Goal: Task Accomplishment & Management: Complete application form

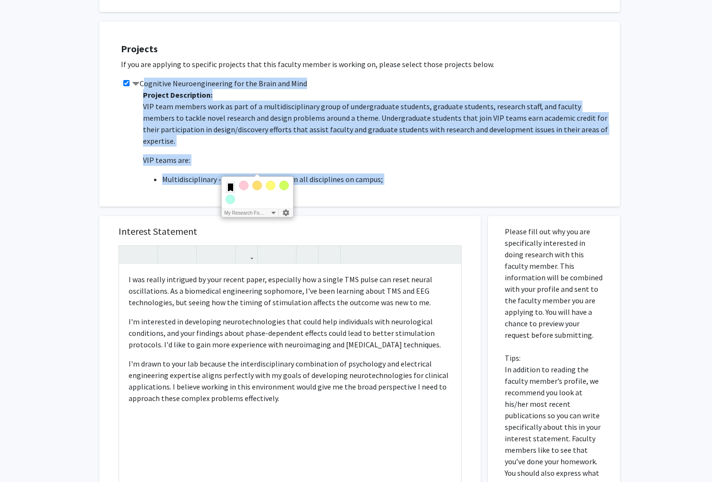
scroll to position [1158, 0]
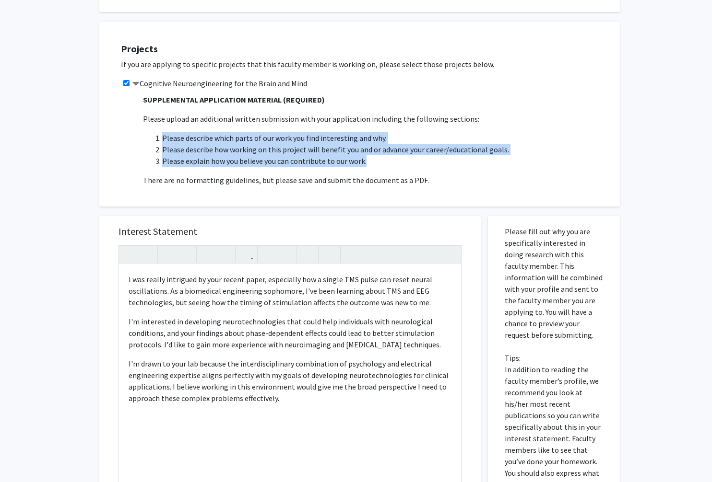
drag, startPoint x: 153, startPoint y: 114, endPoint x: 366, endPoint y: 143, distance: 215.4
click at [366, 143] on ol "Please describe which parts of our work you find interesting and why. Please de…" at bounding box center [376, 149] width 467 height 35
copy ol "Please describe which parts of our work you find interesting and why. Please de…"
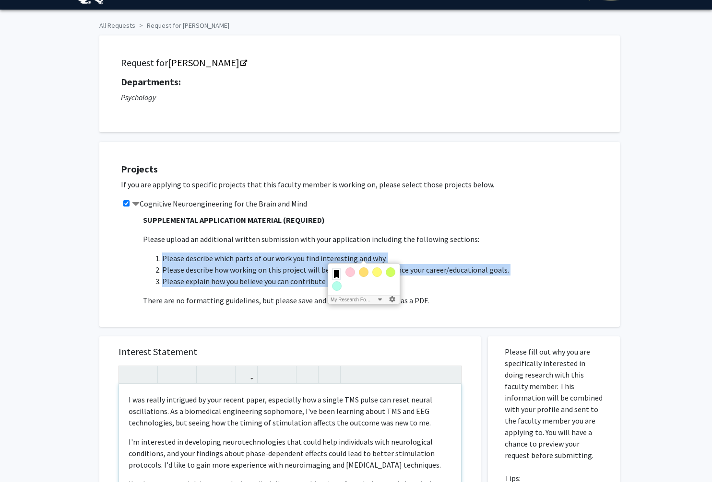
scroll to position [0, 0]
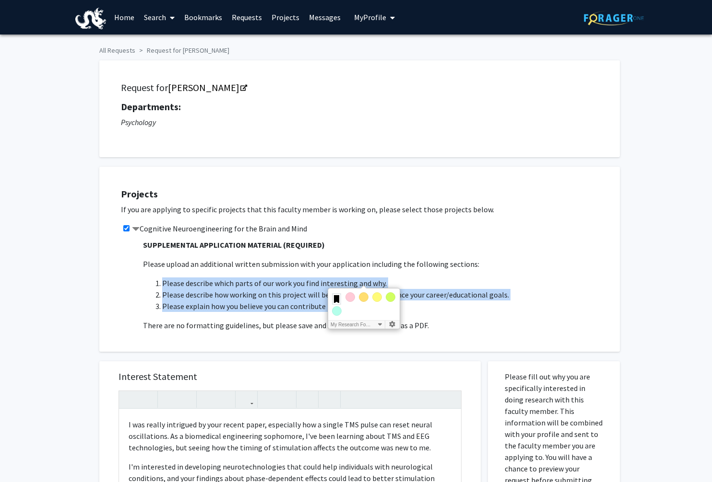
click at [370, 15] on span "My Profile" at bounding box center [370, 17] width 32 height 10
click at [378, 80] on link "Account Settings" at bounding box center [404, 75] width 86 height 12
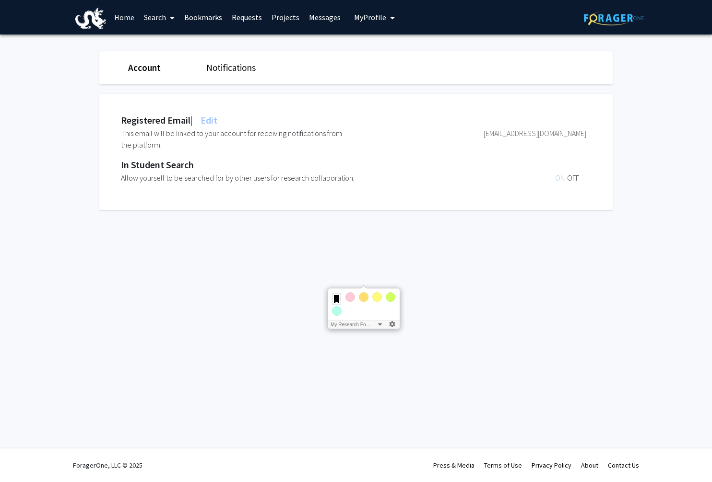
click at [351, 10] on button "My Profile" at bounding box center [374, 17] width 47 height 35
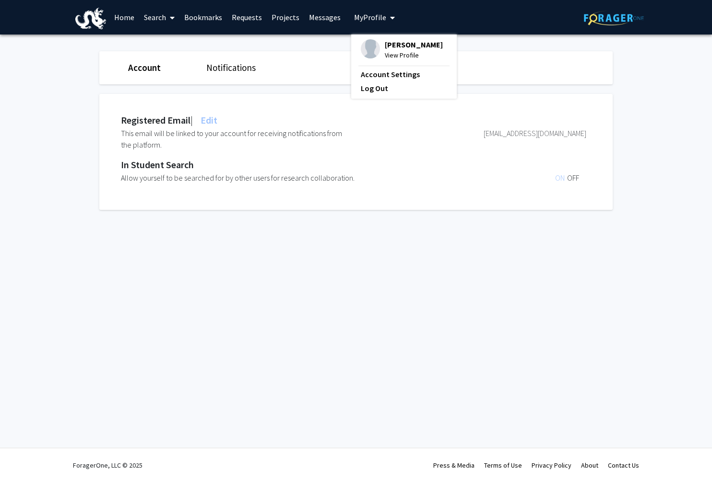
click at [396, 60] on span "View Profile" at bounding box center [414, 55] width 58 height 11
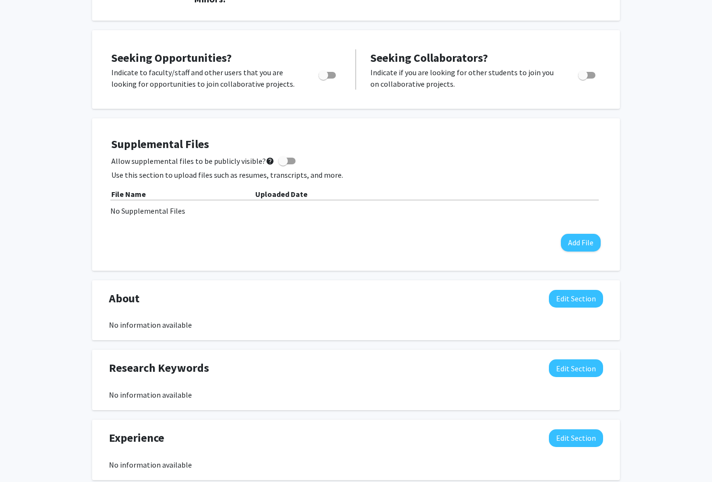
scroll to position [395, 0]
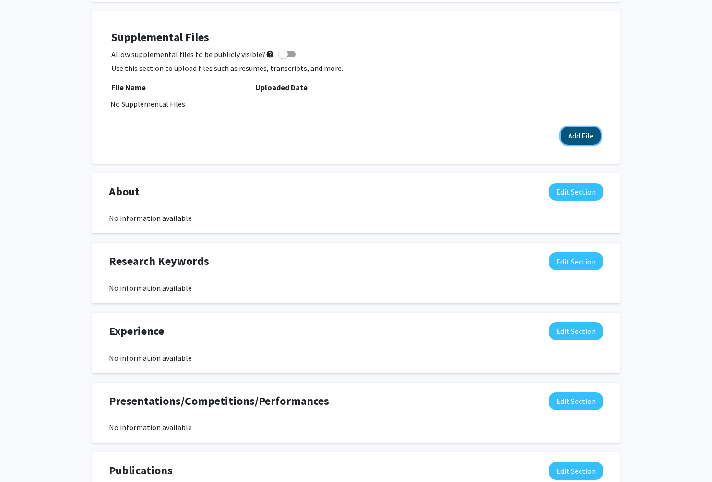
click at [590, 140] on button "Add File" at bounding box center [581, 136] width 40 height 18
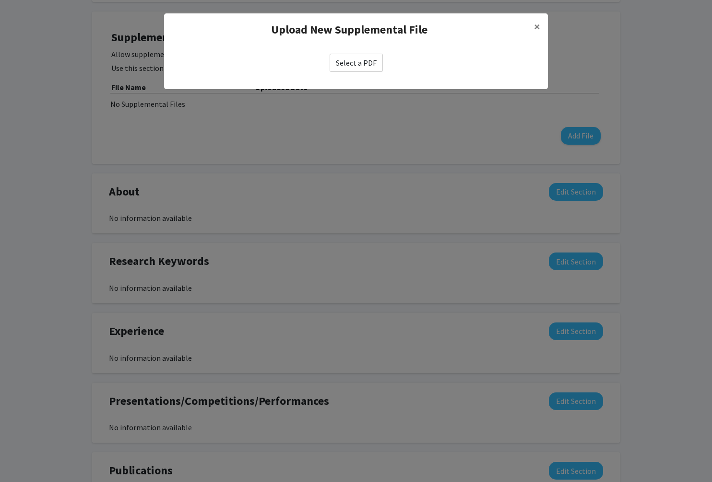
click at [358, 58] on label "Select a PDF" at bounding box center [355, 63] width 53 height 18
click at [0, 0] on input "Select a PDF" at bounding box center [0, 0] width 0 height 0
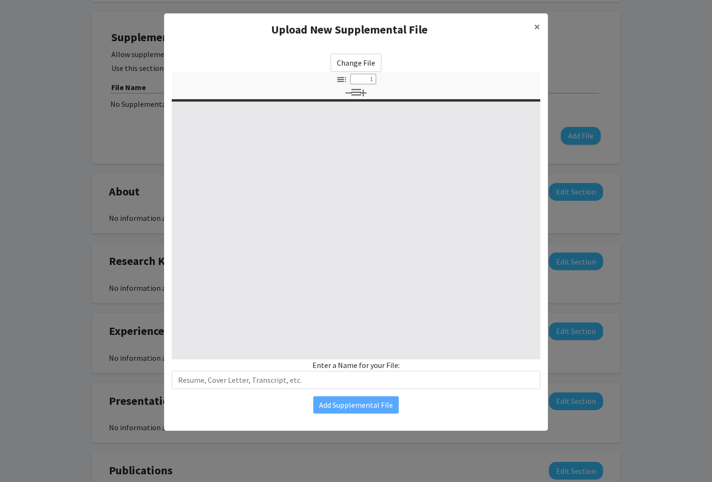
select select "custom"
type input "0"
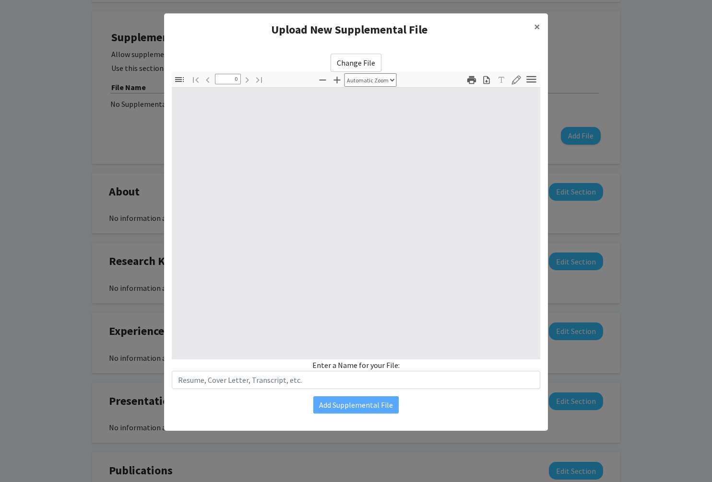
select select "custom"
type input "1"
select select "auto"
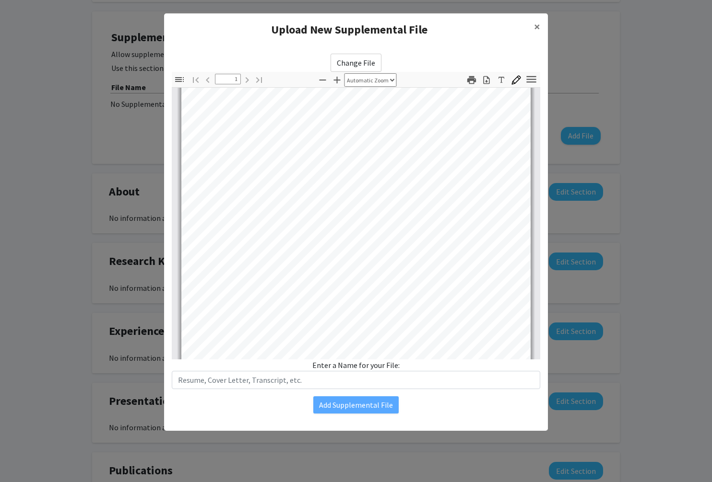
scroll to position [0, 0]
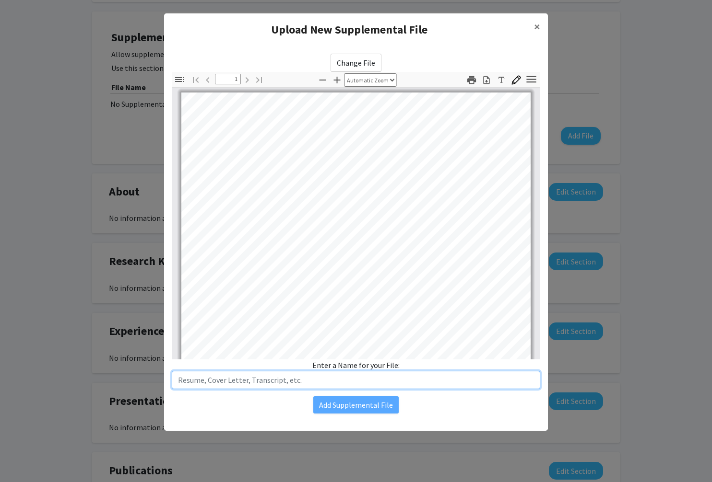
click at [252, 385] on input "text" at bounding box center [356, 380] width 368 height 18
type input "S"
click at [320, 378] on input "Samaah_Muhammed ~ Supplementary Material" at bounding box center [356, 380] width 368 height 18
click at [349, 383] on input "Samaah_Muhammed ~ Supplementary Material" at bounding box center [356, 380] width 368 height 18
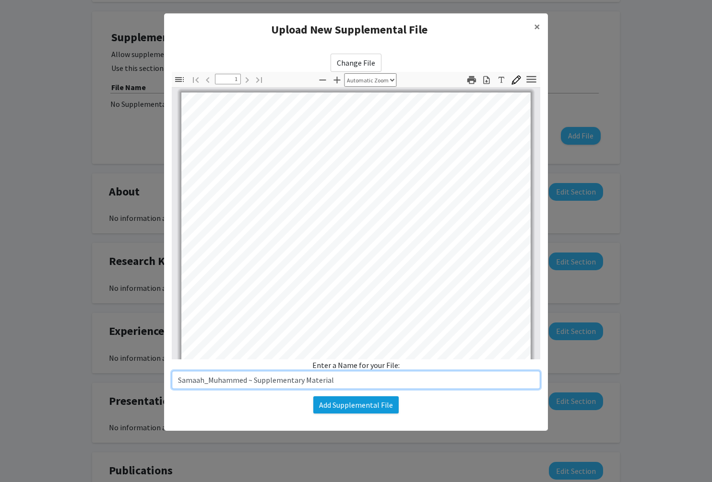
type input "Samaah_Muhammed ~ Supplementary Material"
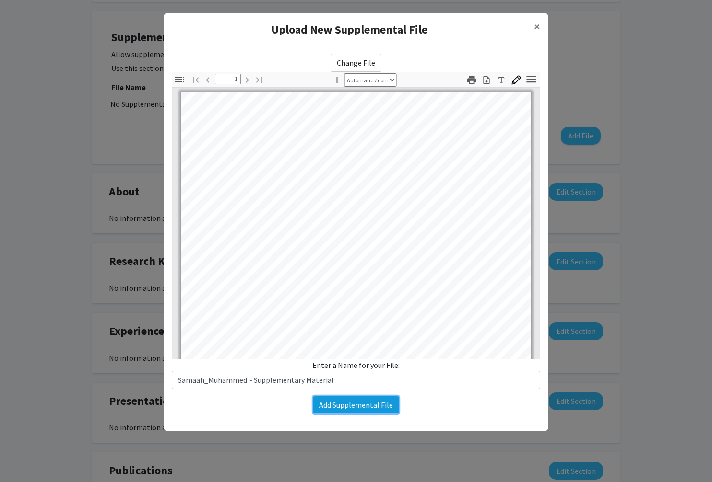
click at [349, 408] on button "Add Supplemental File" at bounding box center [355, 405] width 85 height 17
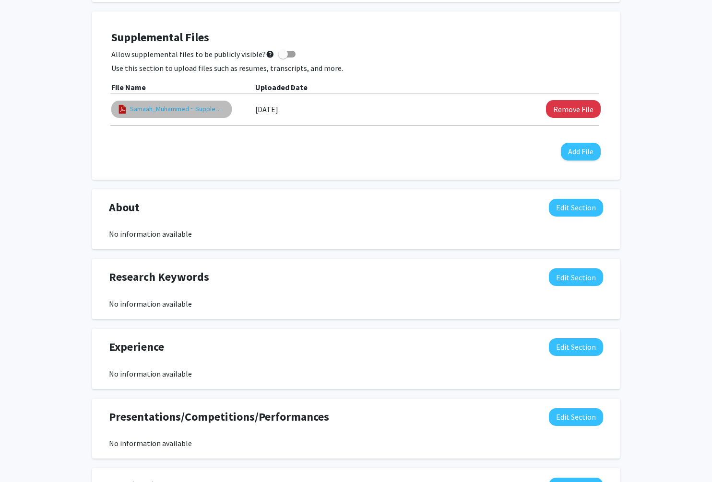
click at [157, 107] on link "Samaah_Muhammed ~ Supplementary Material" at bounding box center [178, 109] width 96 height 10
select select "custom"
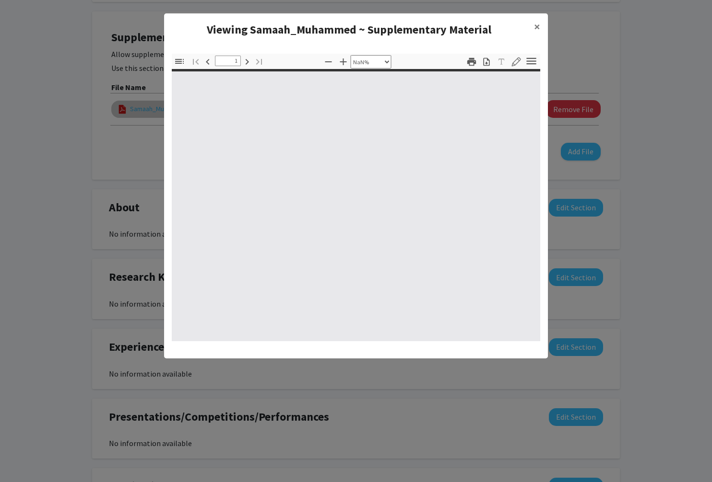
type input "0"
select select "custom"
type input "1"
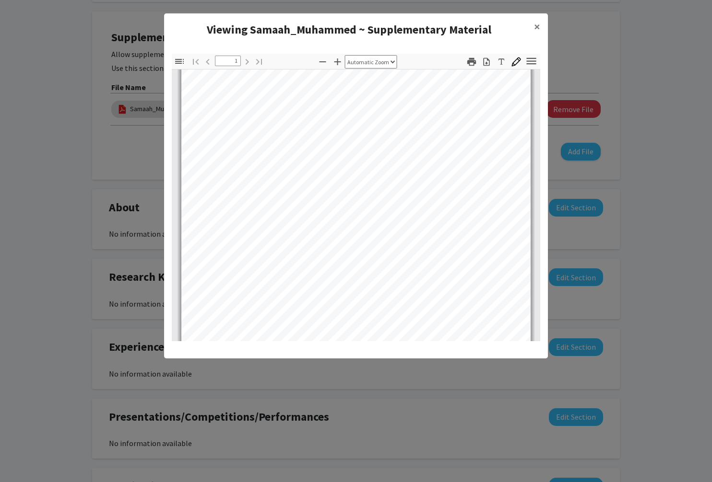
scroll to position [71, 0]
click at [323, 64] on icon "button" at bounding box center [323, 62] width 12 height 12
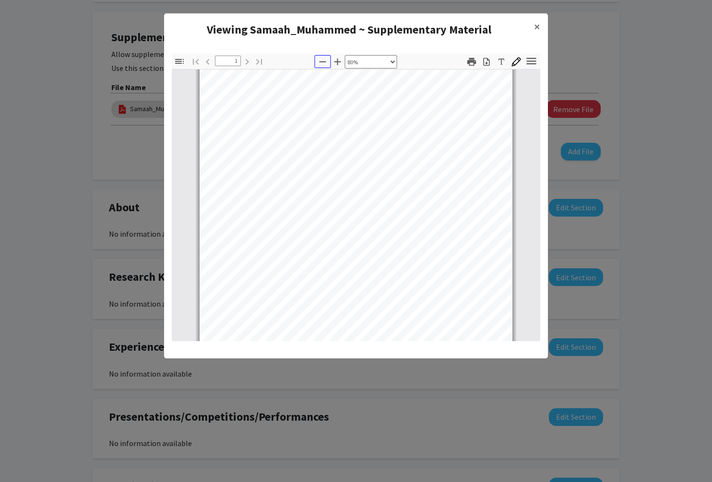
click at [323, 64] on icon "button" at bounding box center [323, 62] width 12 height 12
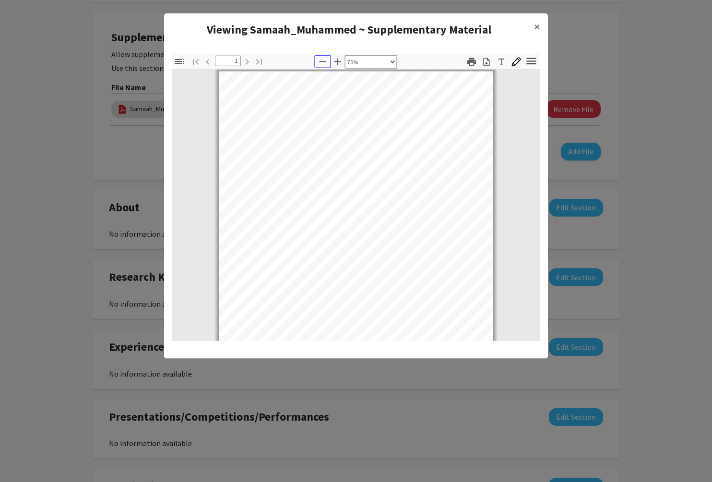
click at [328, 61] on icon "button" at bounding box center [323, 62] width 12 height 12
select select "custom"
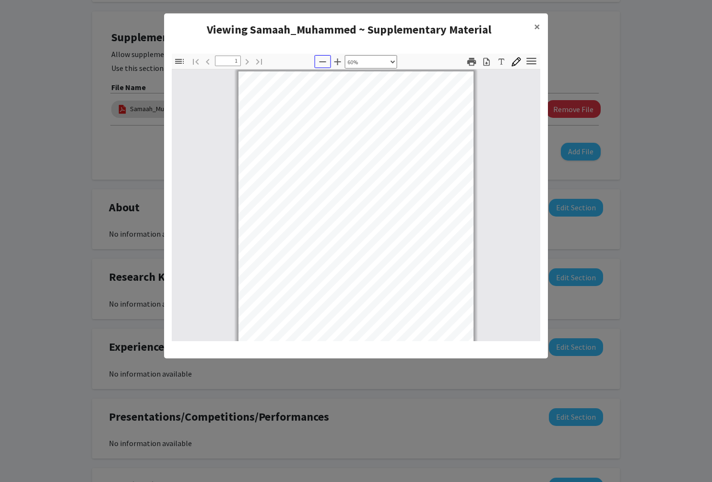
scroll to position [3, 0]
click at [661, 176] on modal-container "Viewing Samaah_Muhammed ~ Supplementary Material × Thumbnails Document Outline …" at bounding box center [356, 241] width 712 height 482
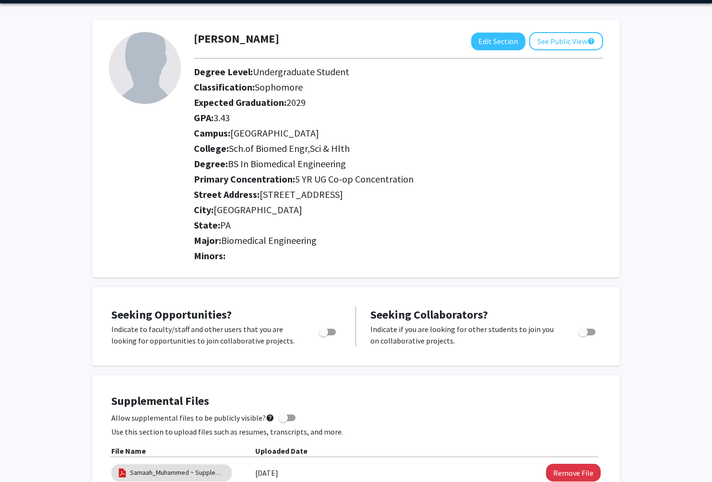
scroll to position [0, 0]
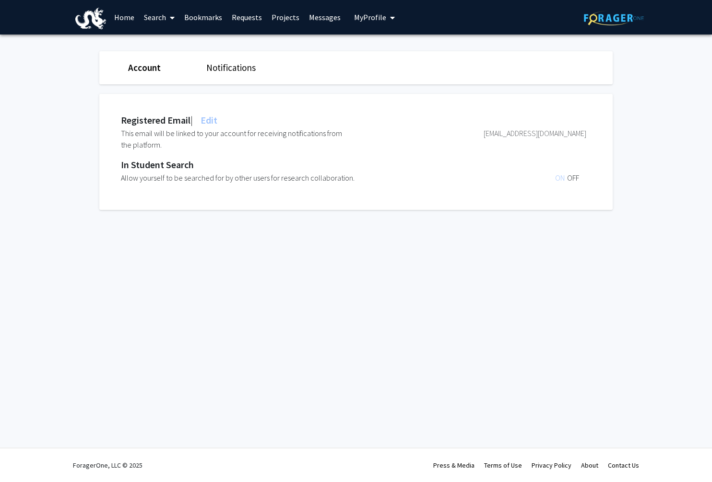
click at [289, 19] on link "Projects" at bounding box center [285, 17] width 37 height 34
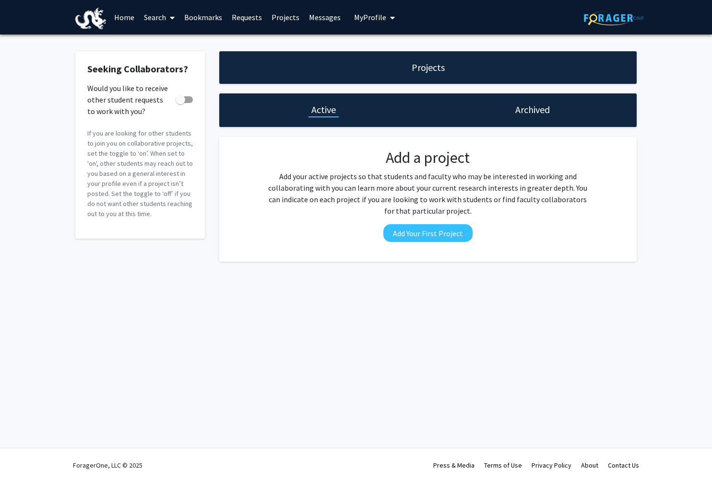
click at [246, 21] on link "Requests" at bounding box center [247, 17] width 40 height 34
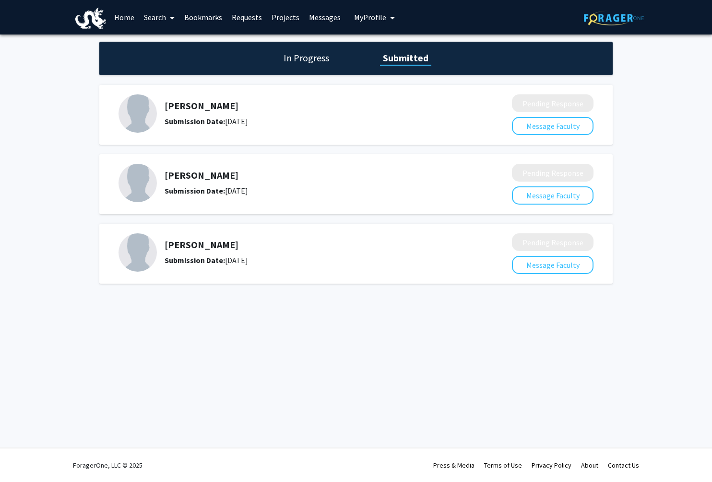
click at [203, 14] on link "Bookmarks" at bounding box center [202, 17] width 47 height 34
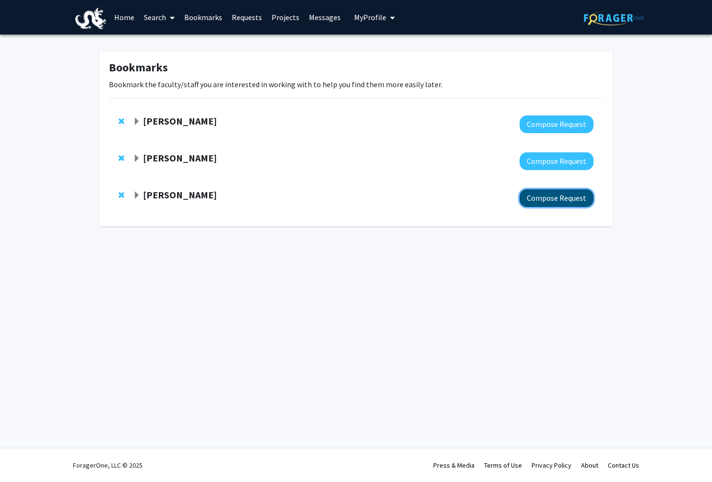
click at [555, 199] on button "Compose Request" at bounding box center [556, 198] width 74 height 18
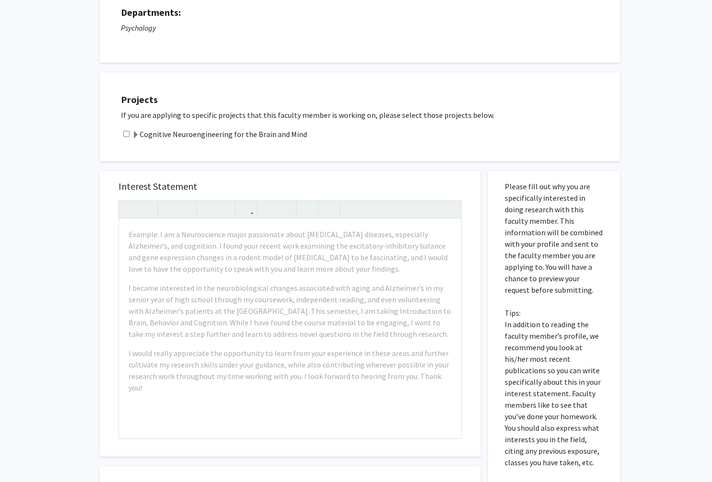
scroll to position [88, 0]
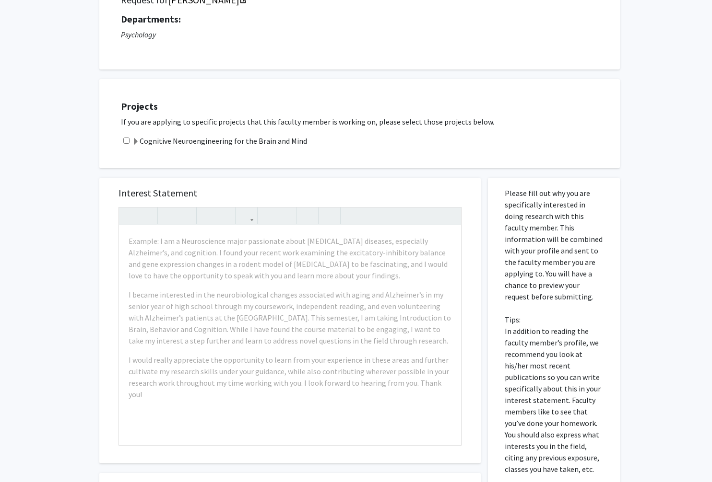
click at [125, 140] on input "checkbox" at bounding box center [126, 141] width 6 height 6
checkbox input "true"
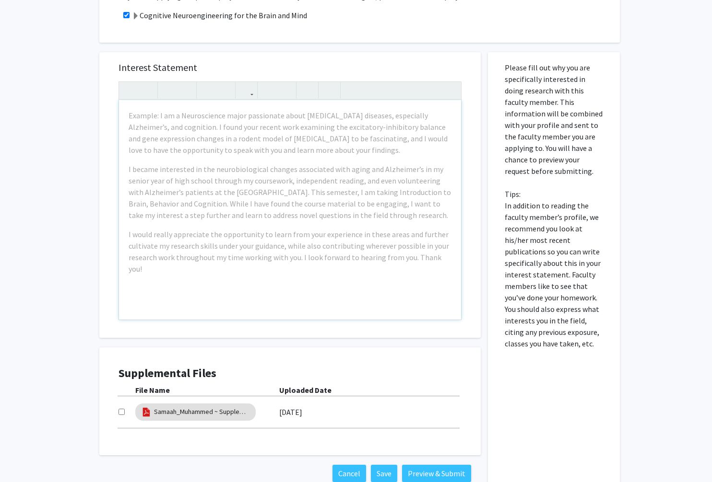
scroll to position [195, 0]
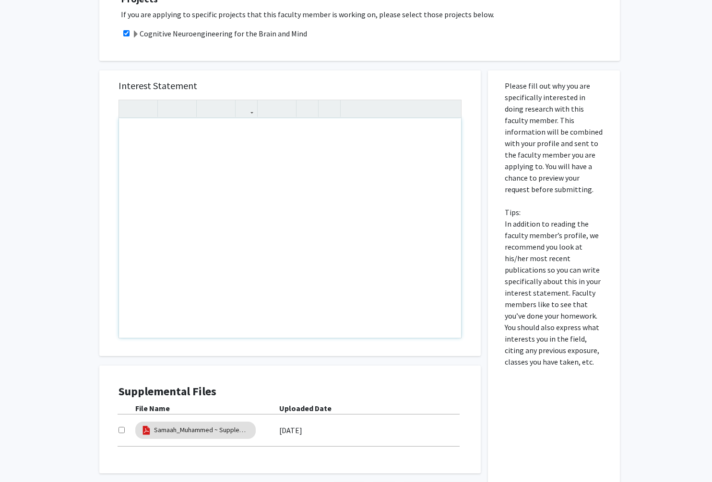
click at [173, 154] on div "Note to users with screen readers: Please press Alt+0 or Option+0 to deactivate…" at bounding box center [290, 228] width 342 height 220
paste div "Note to users with screen readers: Please press Alt+0 or Option+0 to deactivate…"
type textarea "<p>I was really intrigued by your recent paper, especially how a single TMS pul…"
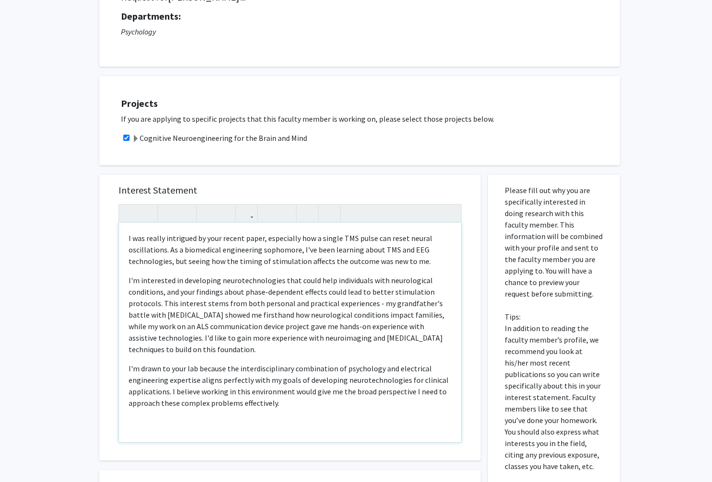
scroll to position [0, 0]
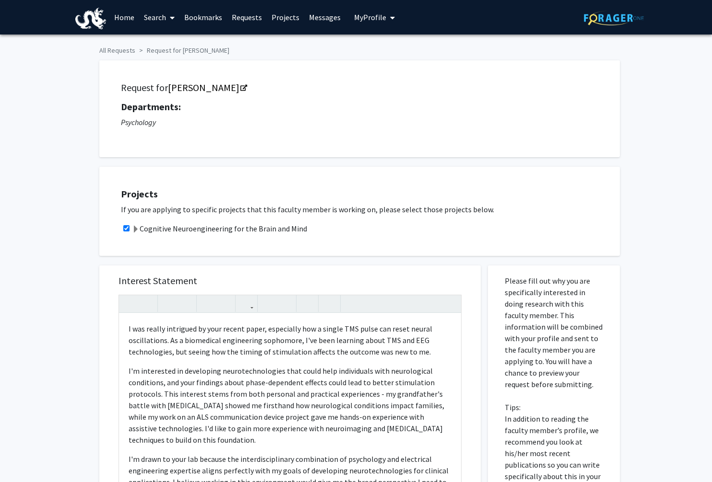
click at [135, 230] on span at bounding box center [136, 230] width 8 height 8
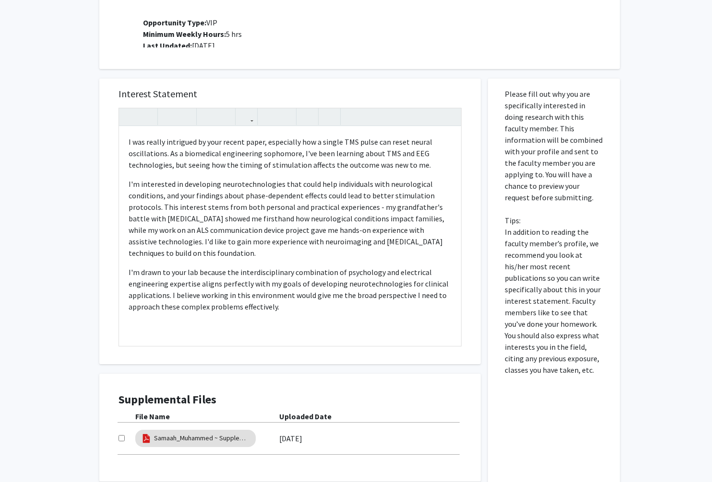
scroll to position [330, 0]
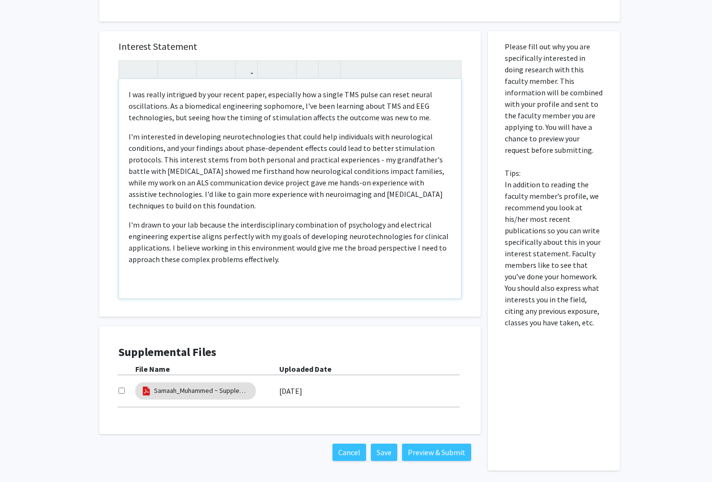
click at [410, 228] on p "I'm drawn to your lab because the interdisciplinary combination of psychology a…" at bounding box center [290, 242] width 323 height 46
type textarea "<p>I was really intrigued by your recent paper, especially how a single TMS pul…"
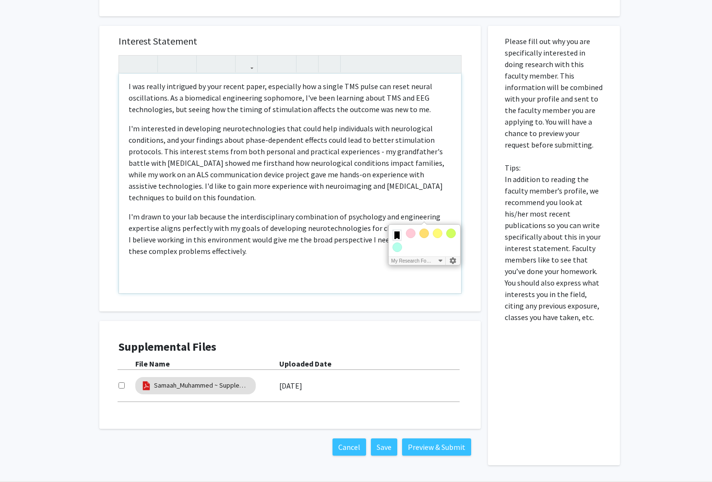
scroll to position [369, 0]
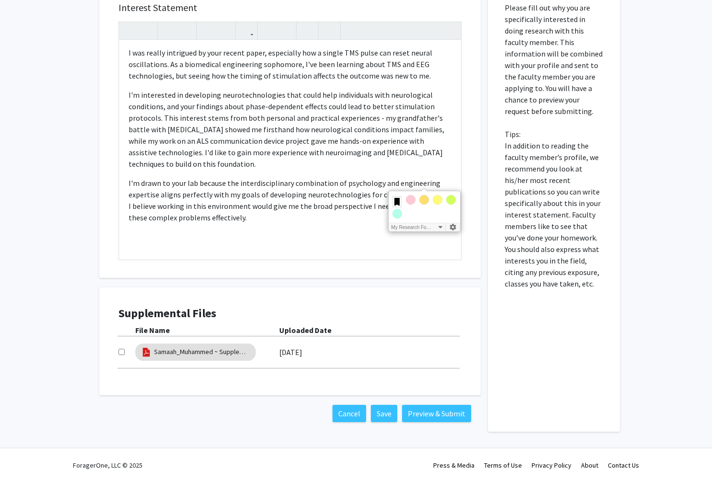
click at [120, 350] on input "checkbox" at bounding box center [121, 352] width 6 height 6
checkbox input "true"
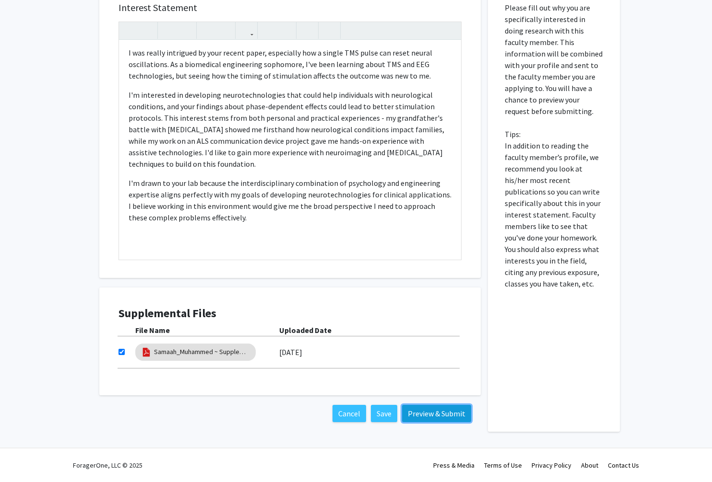
click at [438, 415] on button "Preview & Submit" at bounding box center [436, 413] width 69 height 17
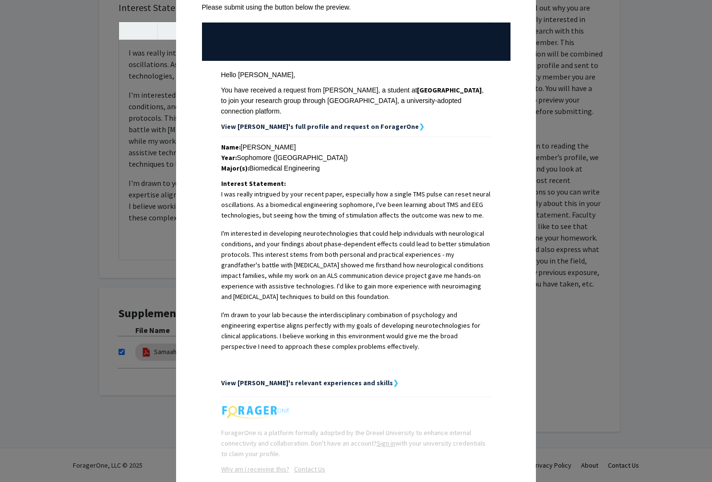
scroll to position [136, 0]
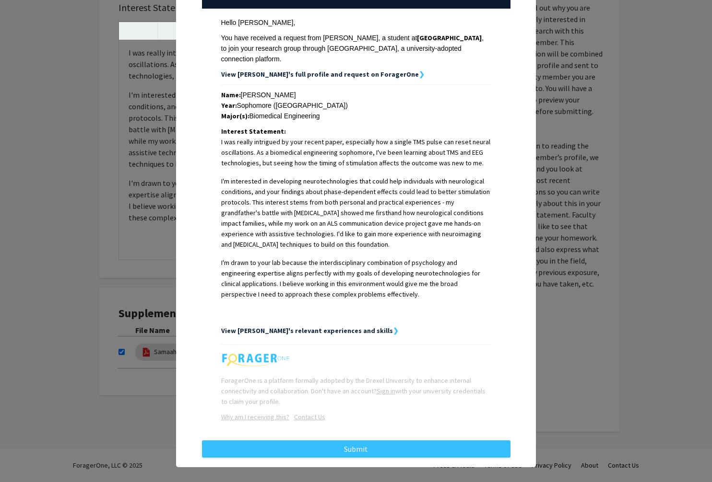
click at [348, 327] on strong "View [PERSON_NAME]'s relevant experiences and skills" at bounding box center [307, 331] width 172 height 9
click at [153, 229] on div "Request Preview × Below is a copy of the request that you are submitting to [PE…" at bounding box center [356, 241] width 712 height 482
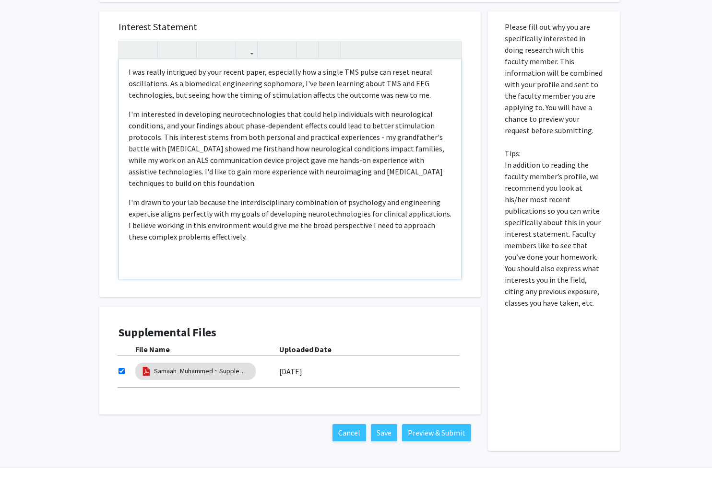
scroll to position [369, 0]
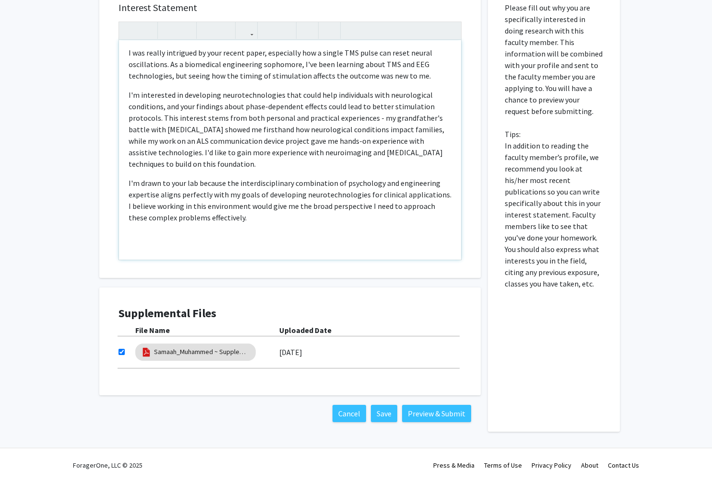
click at [166, 59] on p "I was really intrigued by your recent paper, especially how a single TMS pulse …" at bounding box center [290, 64] width 323 height 35
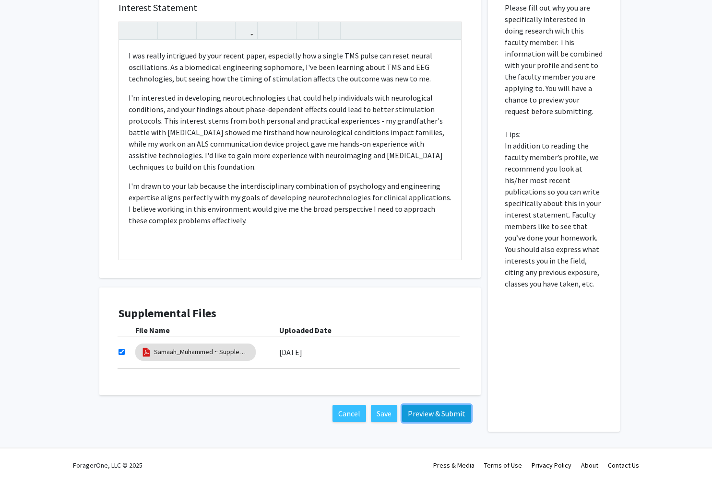
click at [451, 419] on button "Preview & Submit" at bounding box center [436, 413] width 69 height 17
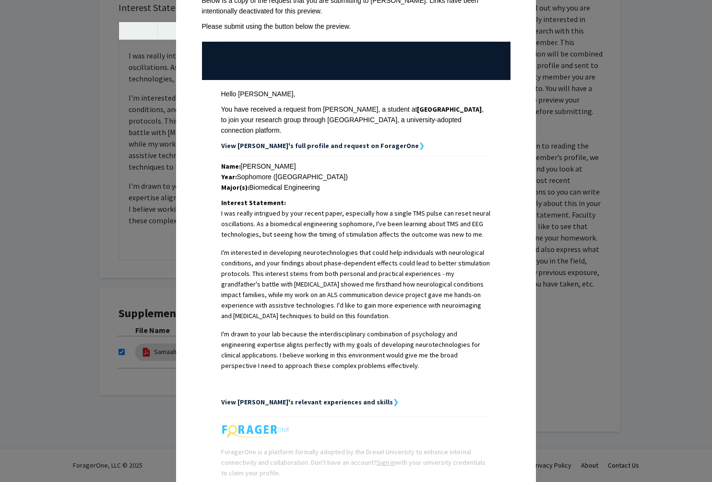
scroll to position [136, 0]
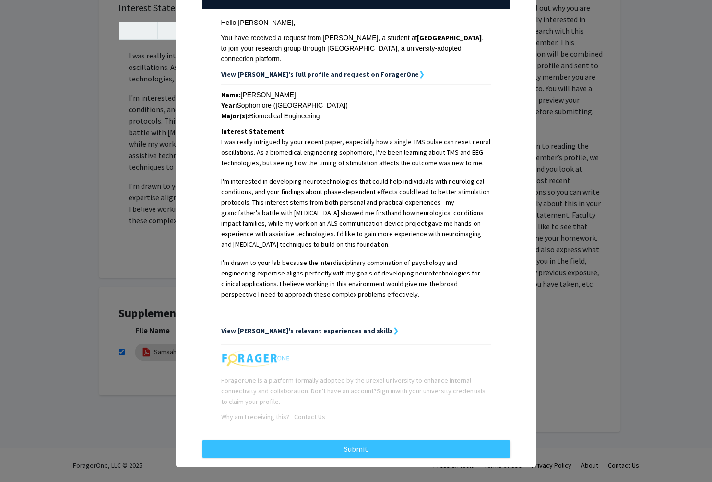
click at [340, 327] on strong "View [PERSON_NAME]'s relevant experiences and skills" at bounding box center [307, 331] width 172 height 9
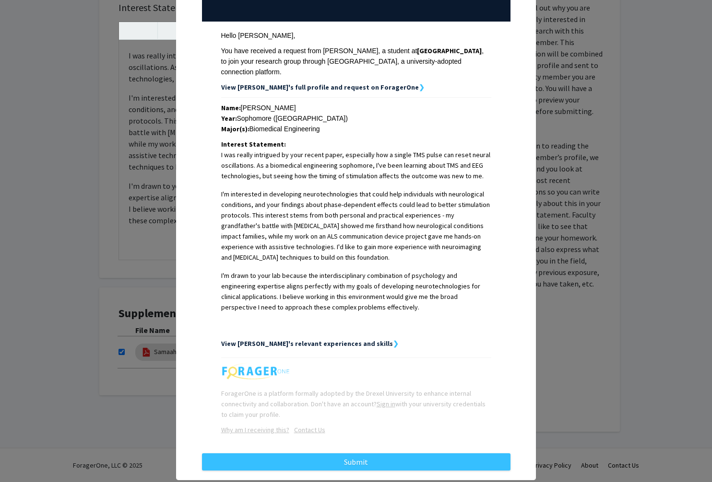
click at [372, 83] on strong "View [PERSON_NAME]'s full profile and request on ForagerOne" at bounding box center [320, 87] width 198 height 9
click at [361, 83] on strong "View [PERSON_NAME]'s full profile and request on ForagerOne" at bounding box center [320, 87] width 198 height 9
click at [360, 83] on strong "View [PERSON_NAME]'s full profile and request on ForagerOne" at bounding box center [320, 87] width 198 height 9
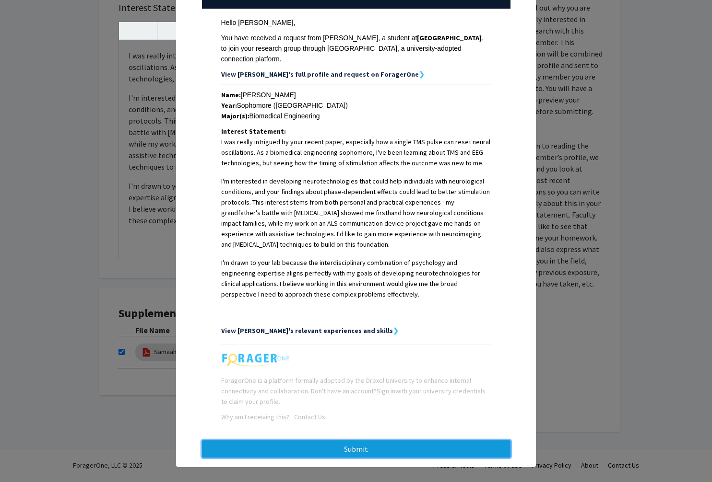
click at [416, 443] on button "Submit" at bounding box center [356, 449] width 308 height 17
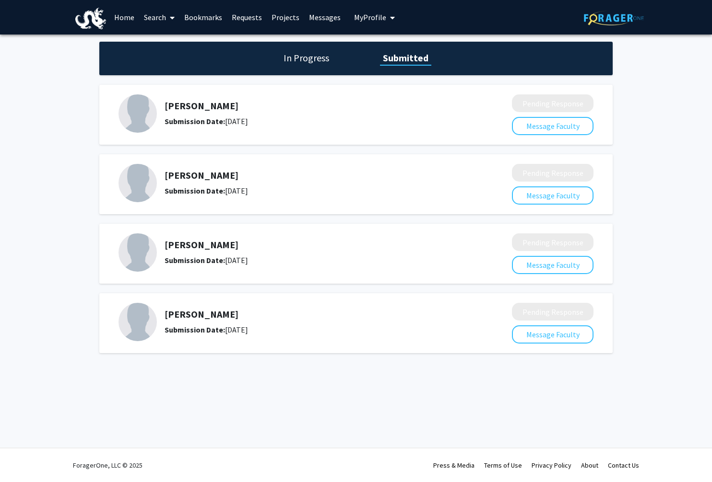
click at [318, 59] on h1 "In Progress" at bounding box center [306, 57] width 51 height 13
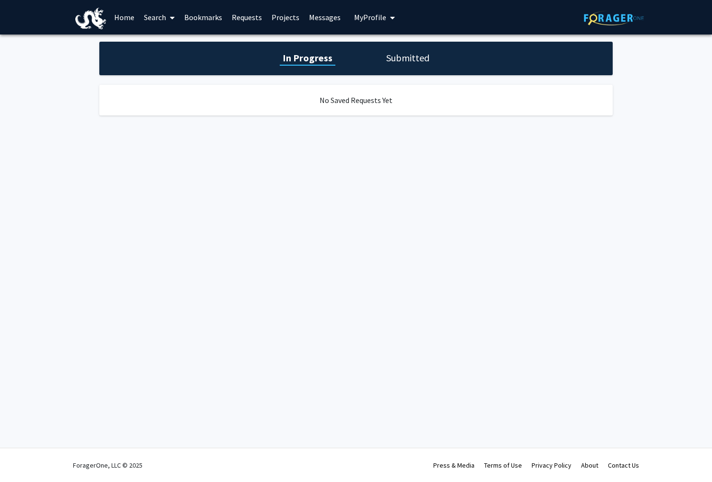
click at [420, 56] on h1 "Submitted" at bounding box center [407, 57] width 49 height 13
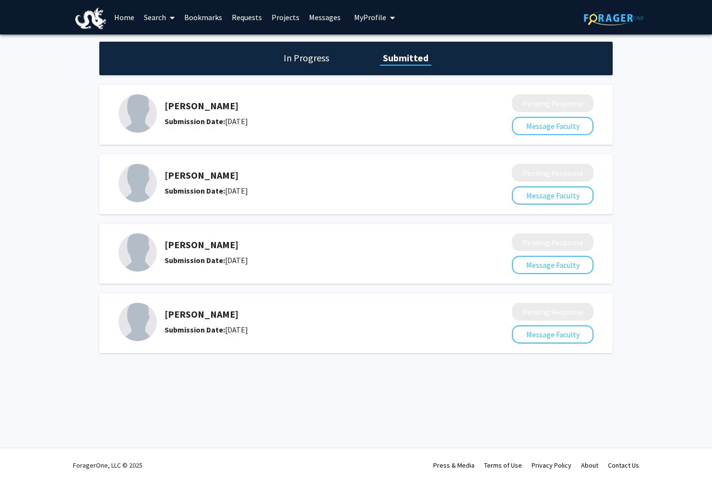
click at [220, 16] on link "Bookmarks" at bounding box center [202, 17] width 47 height 34
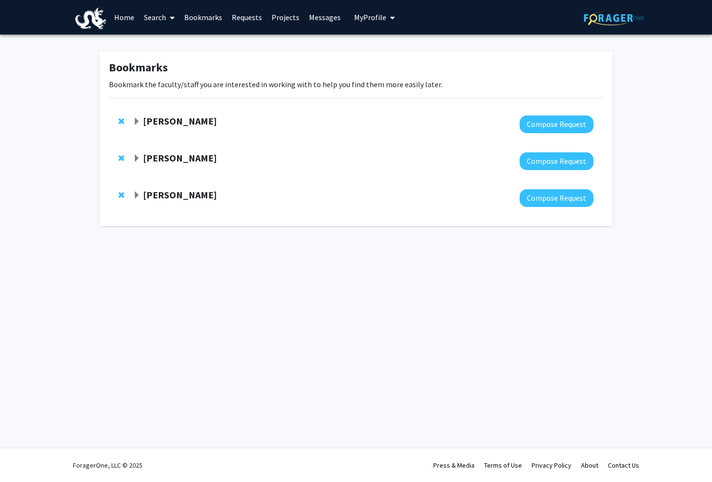
click at [188, 162] on strong "[PERSON_NAME]" at bounding box center [180, 158] width 74 height 12
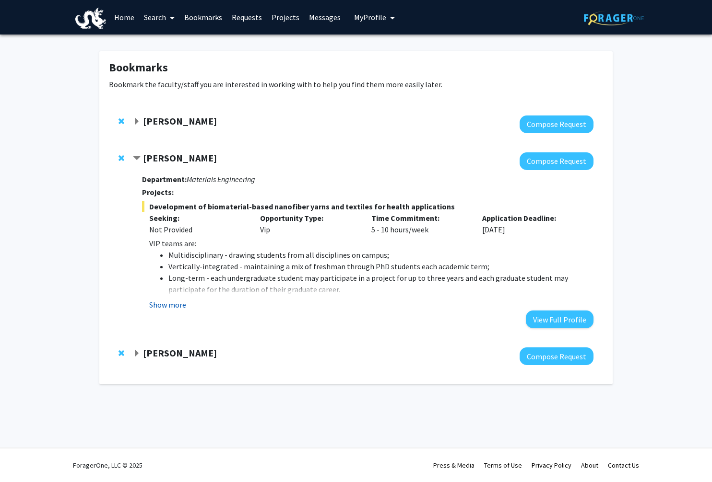
click at [176, 306] on button "Show more" at bounding box center [167, 305] width 37 height 12
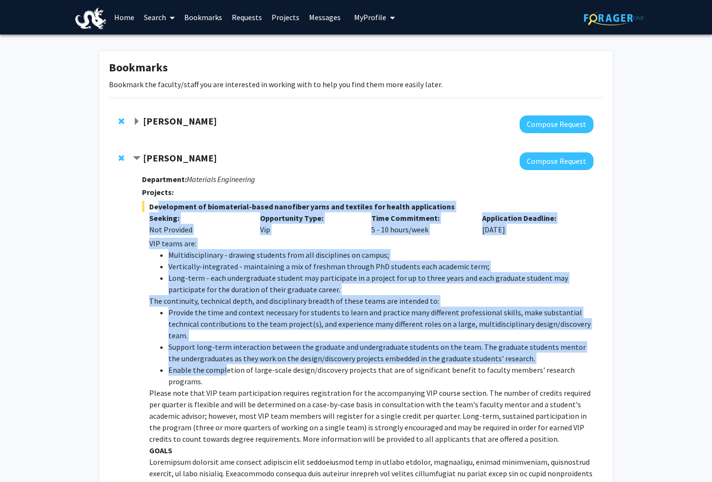
drag, startPoint x: 148, startPoint y: 204, endPoint x: 224, endPoint y: 364, distance: 177.0
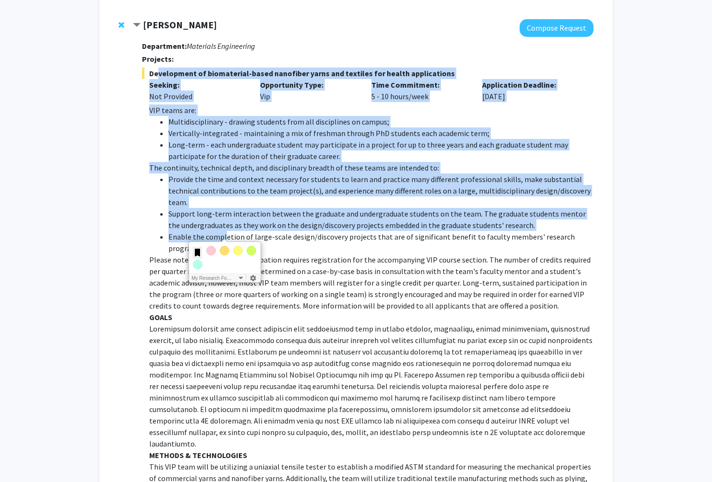
scroll to position [144, 0]
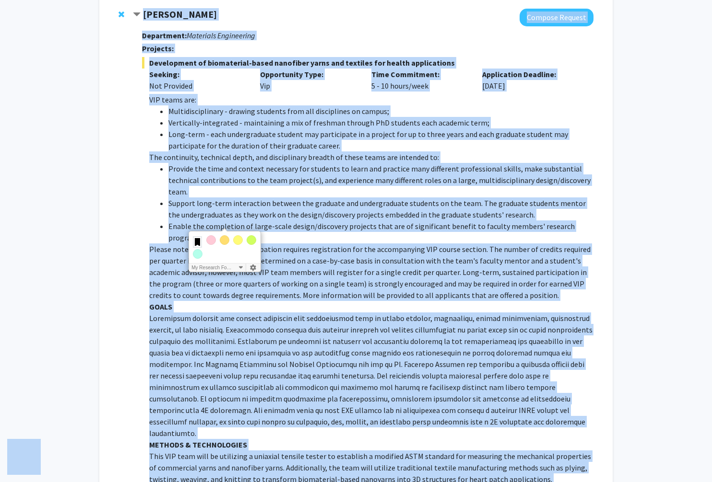
copy body "Lore ipsumdolor Sita Consec Adipiscin Elitsedd Eiusmodt Incididu Ut Laboree Dol…"
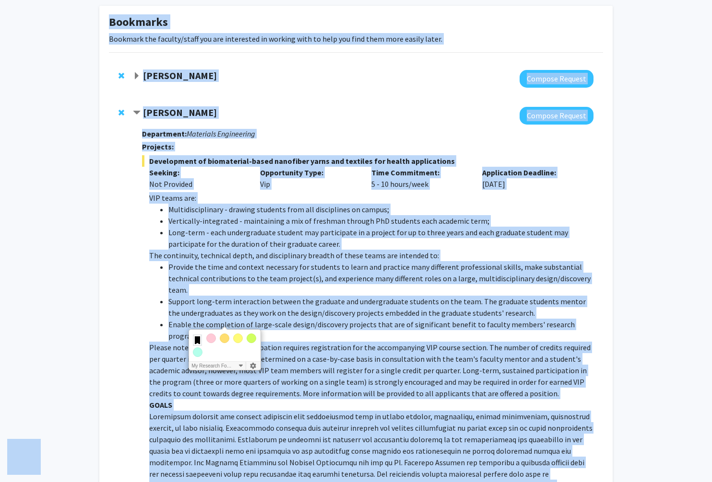
scroll to position [3, 0]
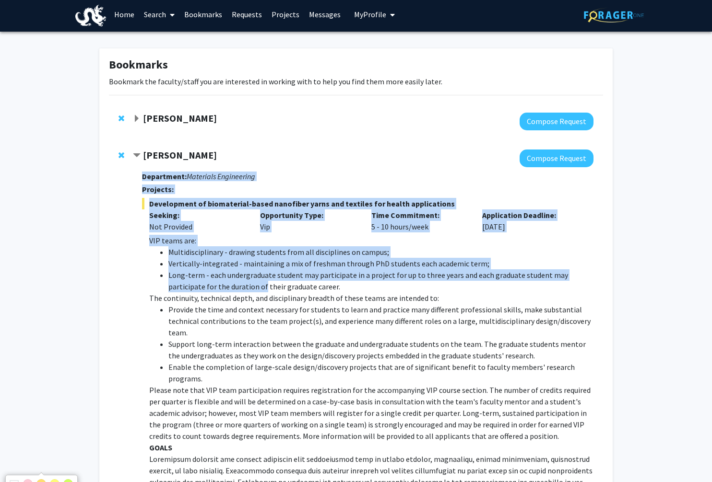
drag, startPoint x: 142, startPoint y: 177, endPoint x: 226, endPoint y: 288, distance: 139.0
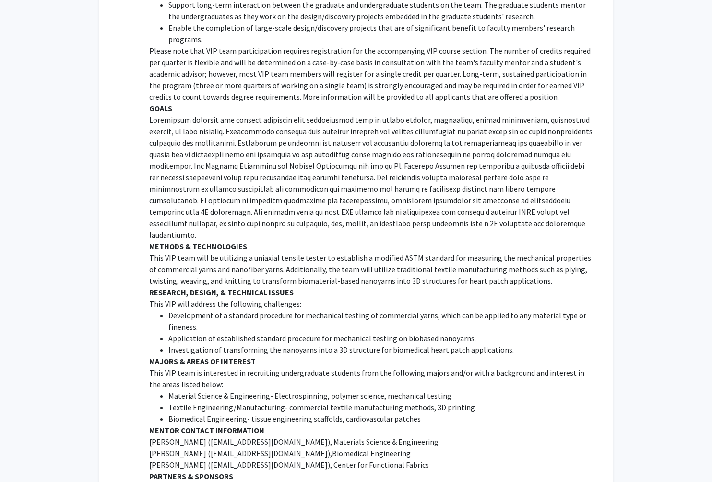
scroll to position [470, 0]
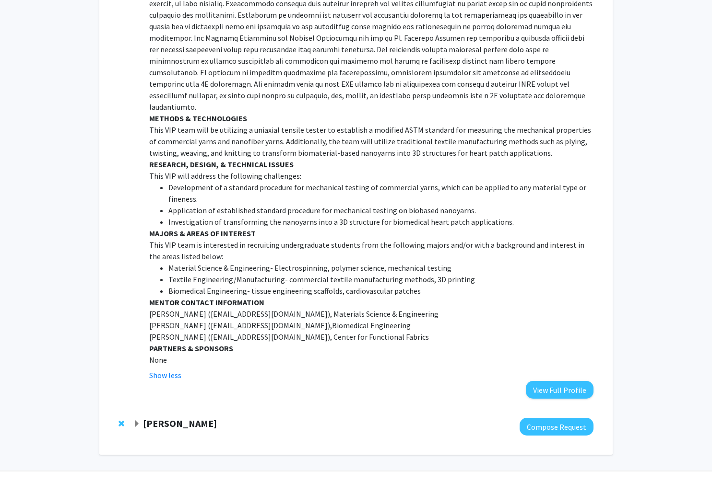
click at [167, 354] on p "None" at bounding box center [371, 360] width 444 height 12
copy div "Department: Materials Engineering Projects: Development of biomaterial-based na…"
